Goal: Understand process/instructions

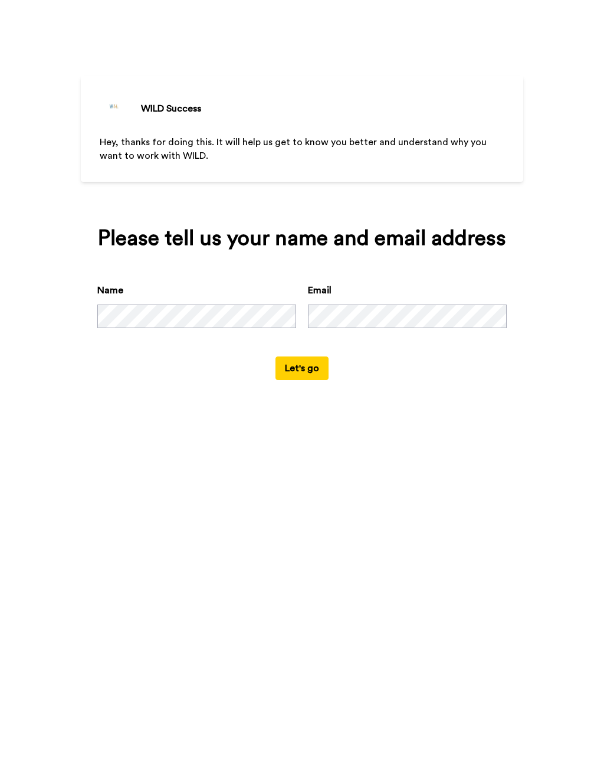
click at [306, 380] on button "Let's go" at bounding box center [302, 368] width 53 height 24
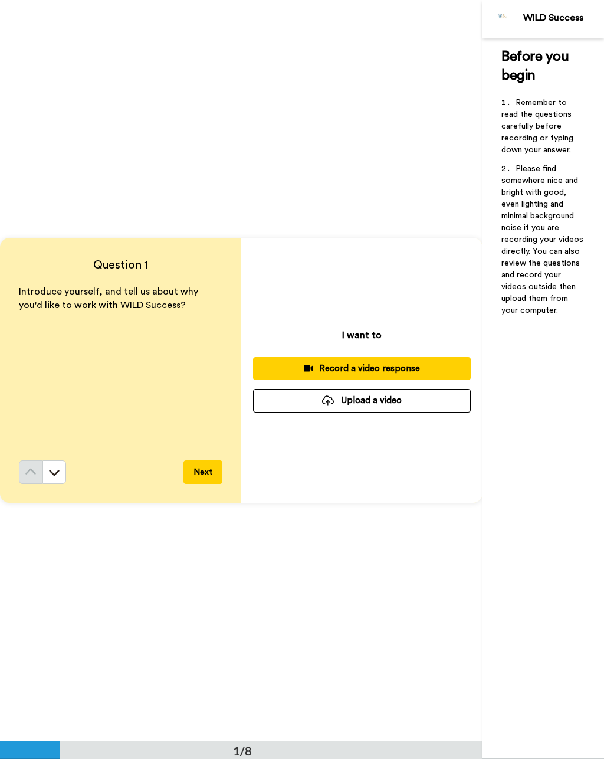
click at [434, 367] on div "Record a video response" at bounding box center [362, 368] width 199 height 12
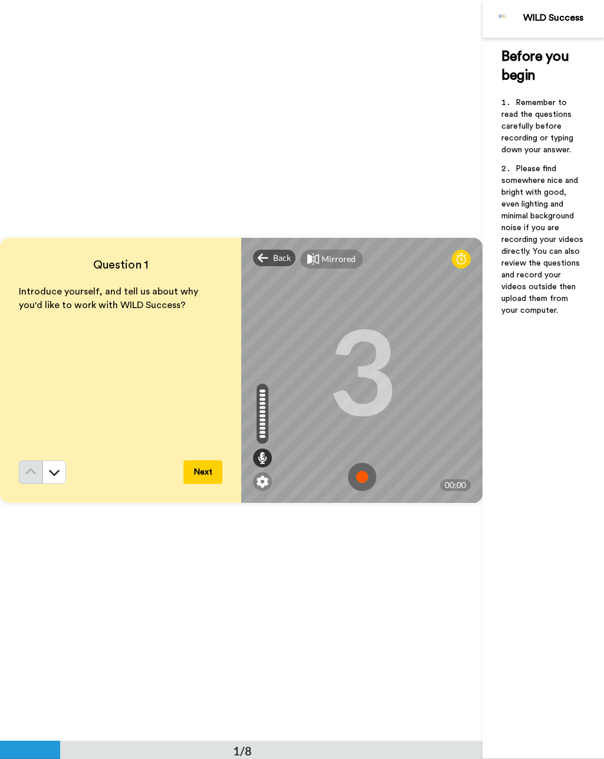
click at [365, 474] on img at bounding box center [362, 477] width 28 height 28
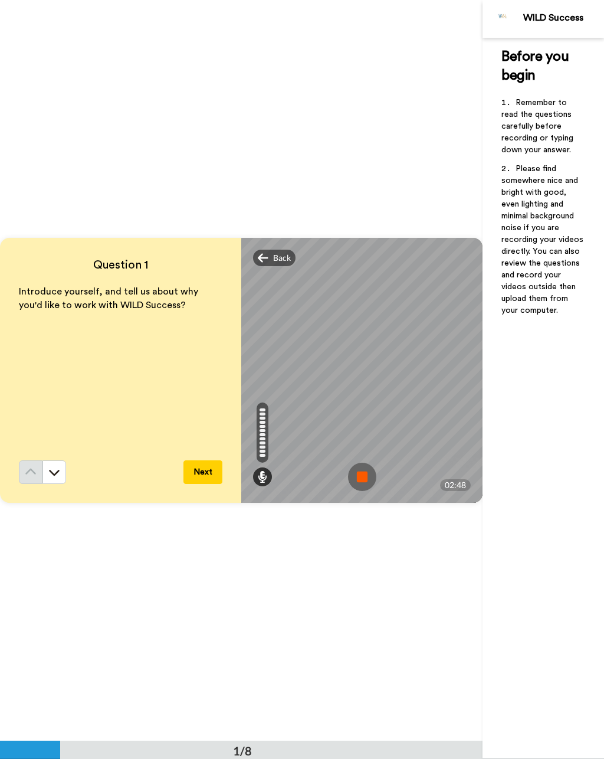
click at [352, 479] on img at bounding box center [362, 477] width 28 height 28
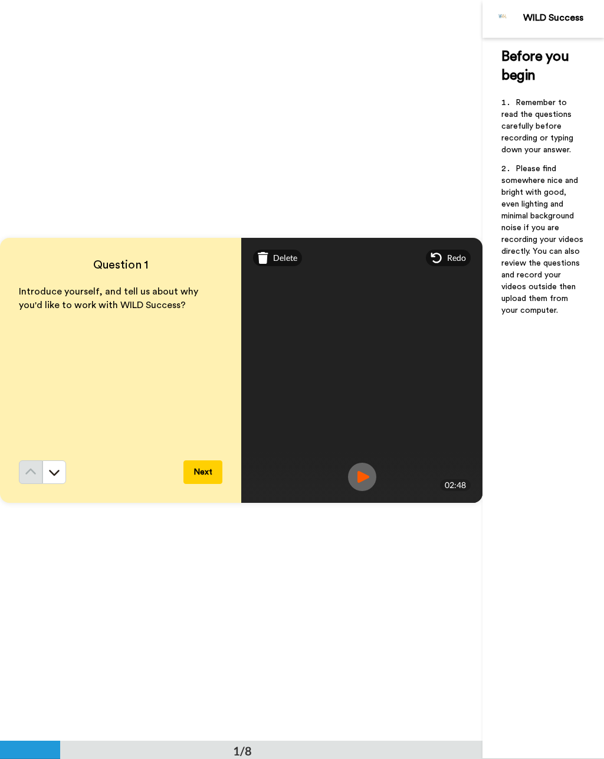
click at [213, 479] on button "Next" at bounding box center [203, 472] width 39 height 24
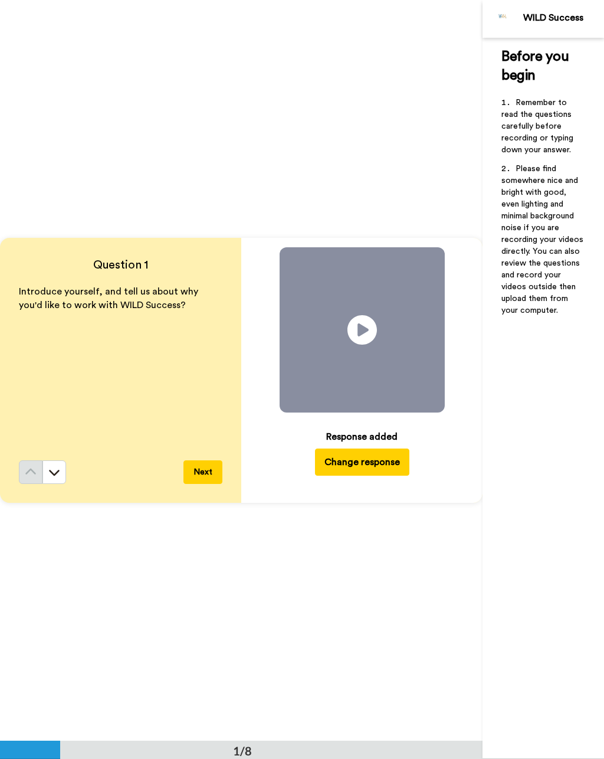
scroll to position [741, 0]
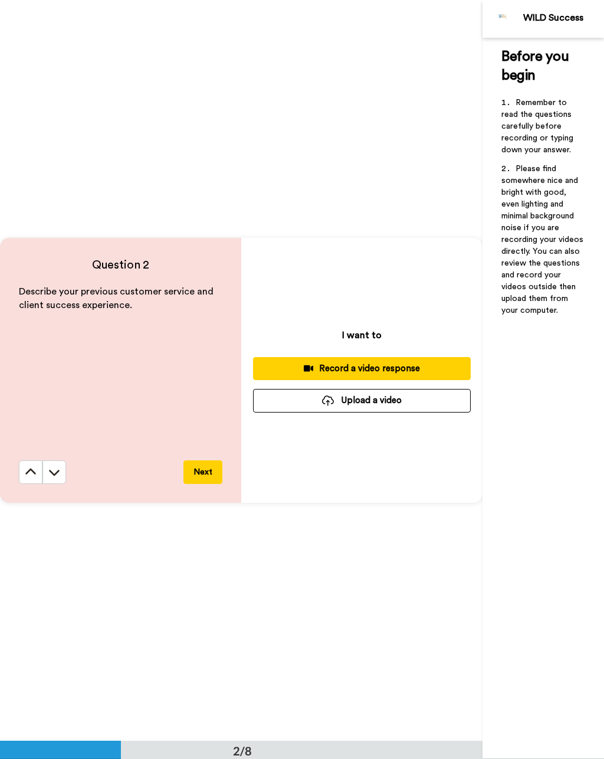
click at [425, 371] on div "Record a video response" at bounding box center [362, 368] width 199 height 12
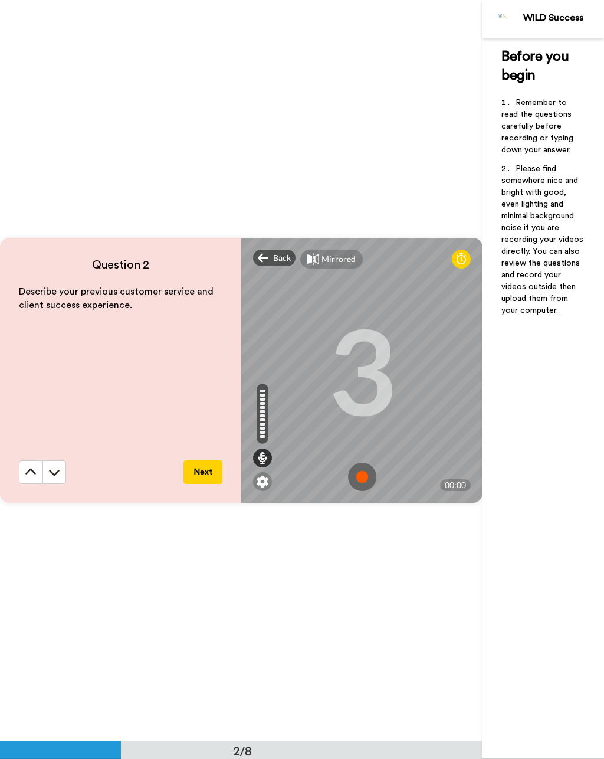
click at [367, 474] on img at bounding box center [362, 477] width 28 height 28
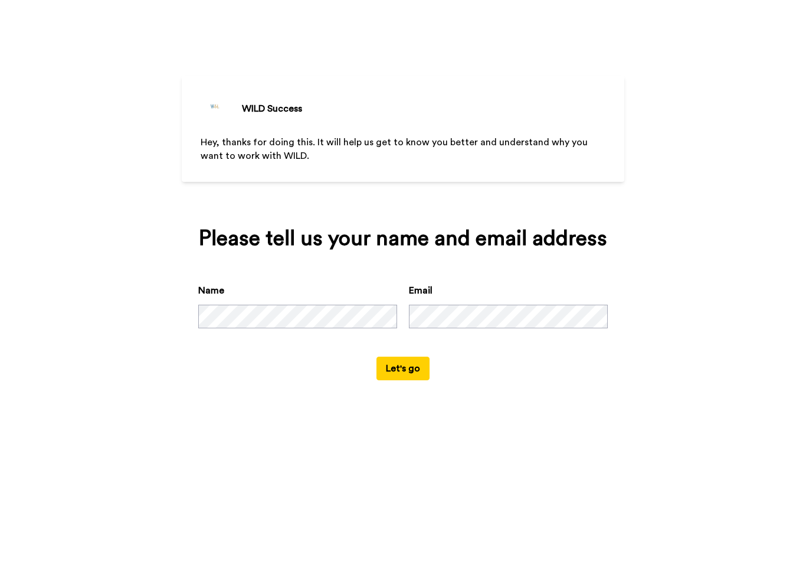
click at [409, 380] on button "Let's go" at bounding box center [402, 368] width 53 height 24
